Goal: Navigation & Orientation: Understand site structure

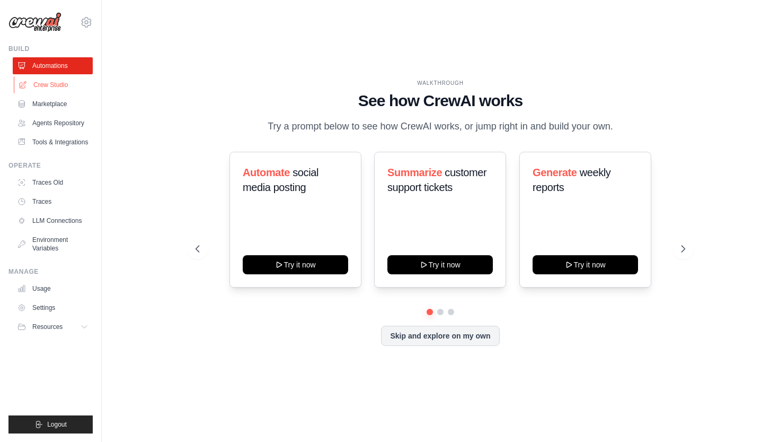
click at [69, 86] on link "Crew Studio" at bounding box center [54, 84] width 80 height 17
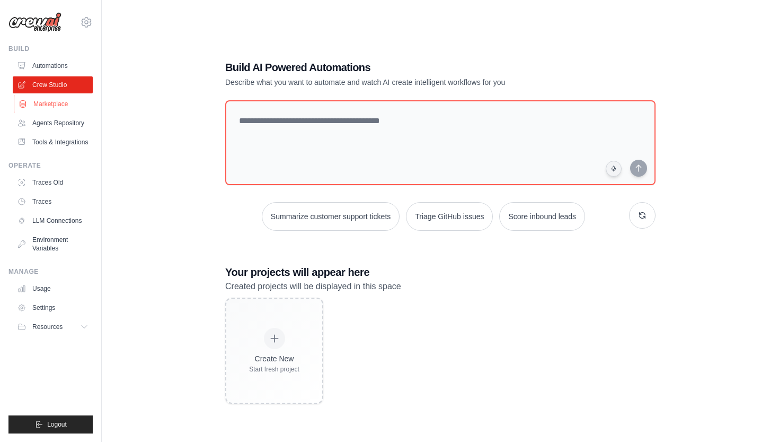
click at [67, 101] on link "Marketplace" at bounding box center [54, 103] width 80 height 17
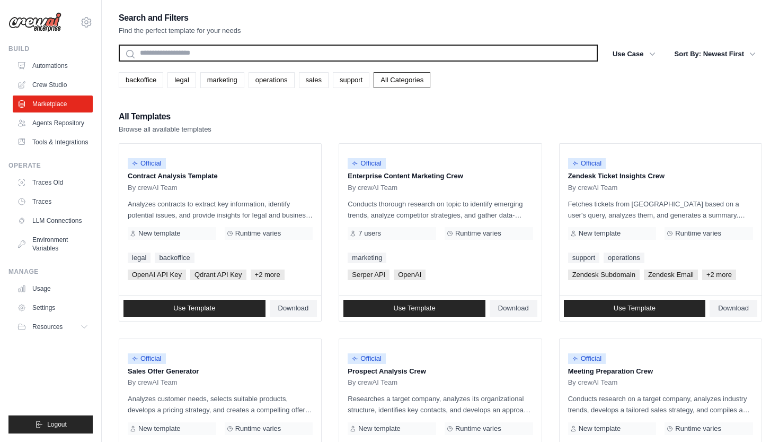
click at [273, 58] on input "text" at bounding box center [358, 53] width 479 height 17
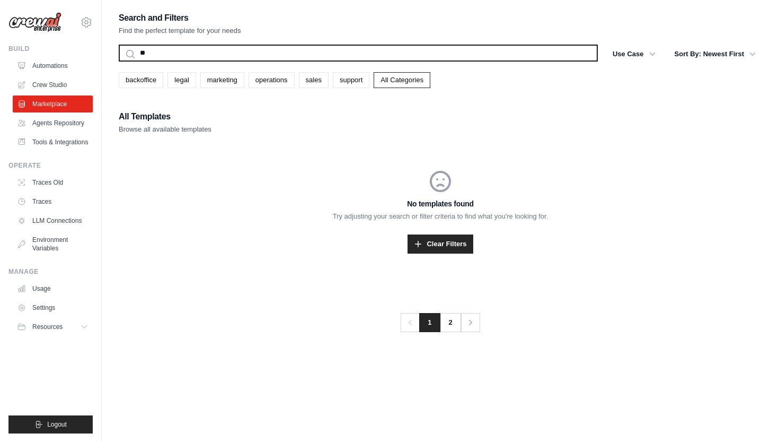
type input "*"
type input "****"
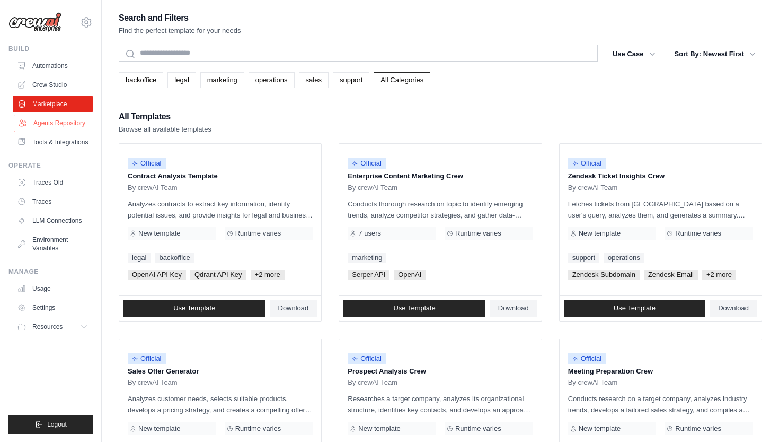
click at [63, 122] on link "Agents Repository" at bounding box center [54, 123] width 80 height 17
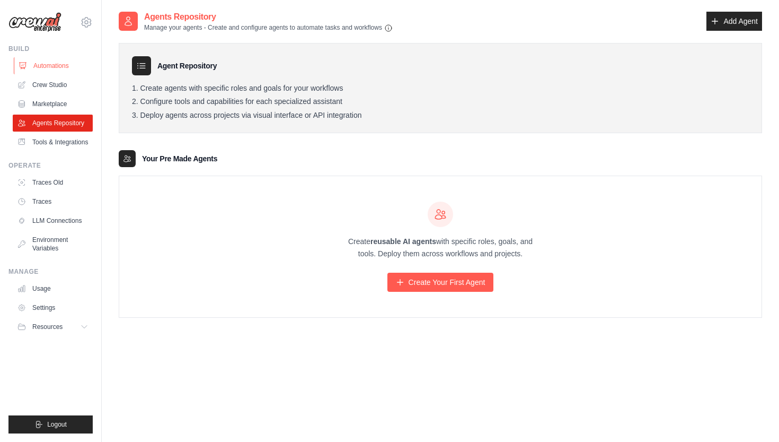
click at [54, 61] on link "Automations" at bounding box center [54, 65] width 80 height 17
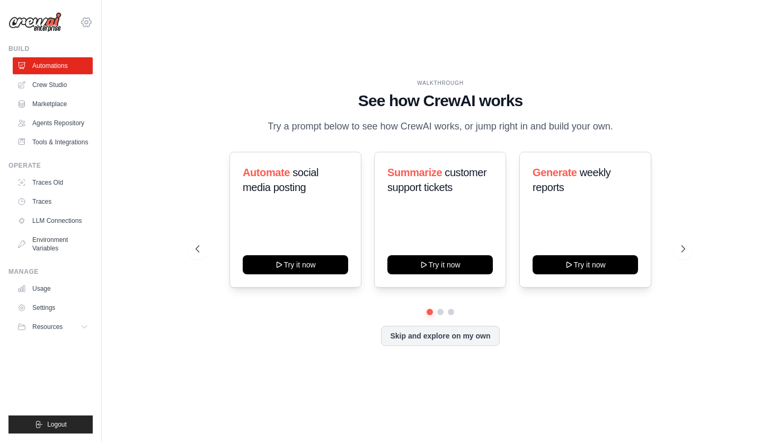
click at [84, 16] on icon at bounding box center [86, 22] width 13 height 13
click at [159, 169] on div "WALKTHROUGH See how [PERSON_NAME] works Try a prompt below to see how [PERSON_N…" at bounding box center [441, 221] width 644 height 420
click at [71, 341] on ul "Build Automations Crew Studio Marketplace Agents Repository Resources Blog" at bounding box center [50, 239] width 84 height 389
click at [70, 331] on button "Resources" at bounding box center [54, 326] width 80 height 17
